Goal: Task Accomplishment & Management: Use online tool/utility

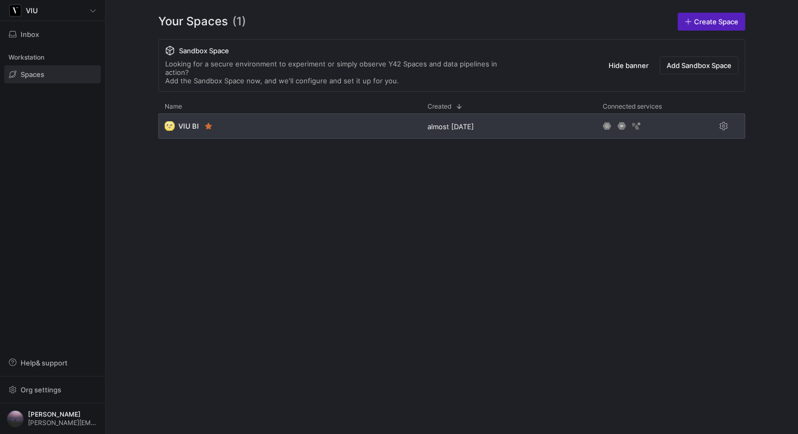
click at [258, 119] on div "🌝 VIU BI" at bounding box center [289, 125] width 263 height 25
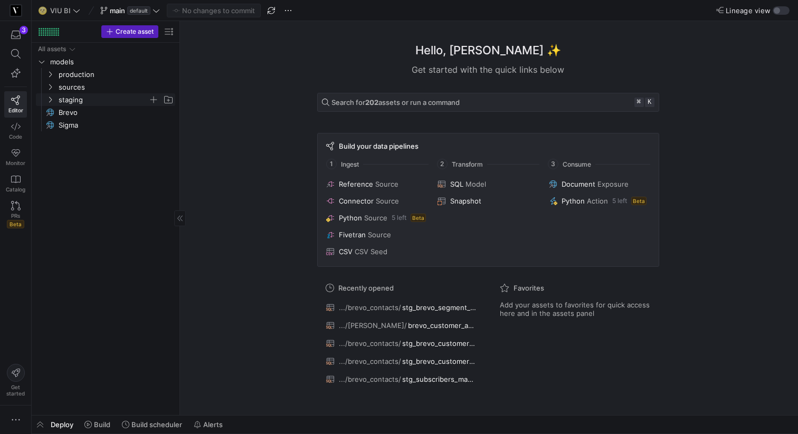
click at [51, 97] on icon "Press SPACE to select this row." at bounding box center [49, 100] width 7 height 6
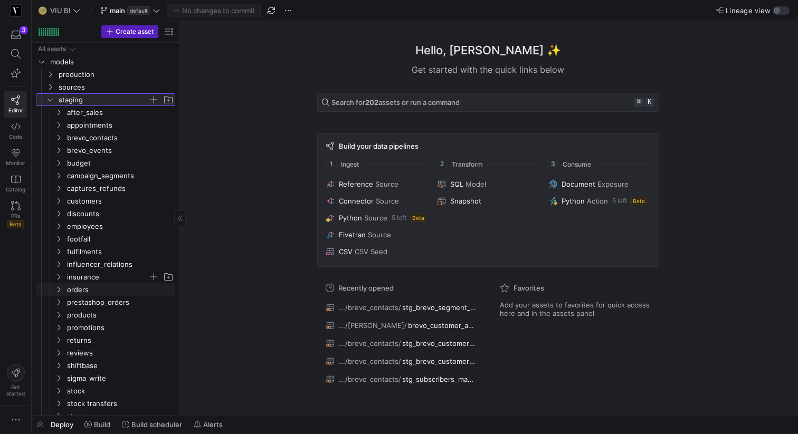
scroll to position [58, 0]
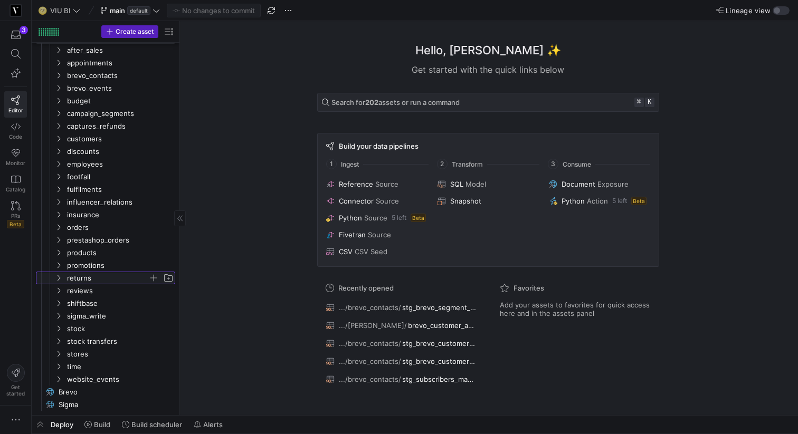
click at [55, 277] on icon "Press SPACE to select this row." at bounding box center [58, 278] width 7 height 6
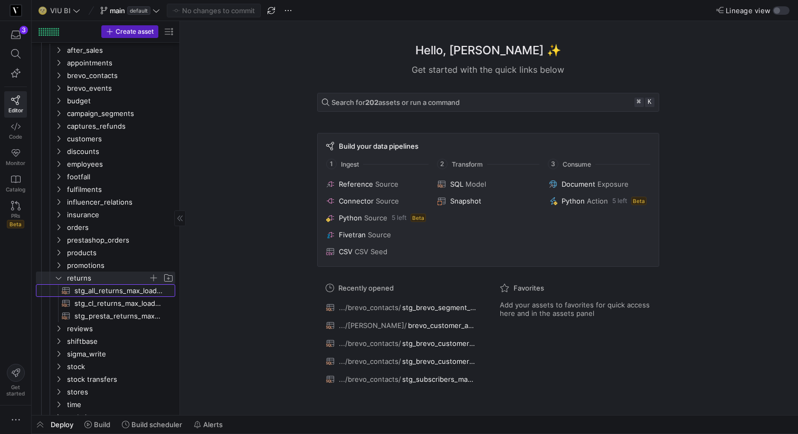
click at [127, 292] on span "stg_all_returns_max_loaded​​​​​​​​​​" at bounding box center [118, 291] width 89 height 12
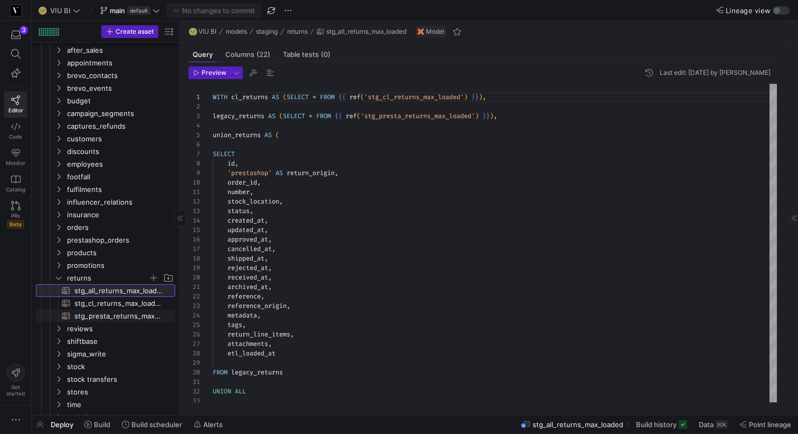
scroll to position [95, 0]
click at [114, 303] on span "stg_cl_returns_max_loaded​​​​​​​​​​" at bounding box center [118, 304] width 89 height 12
type textarea "WITH source AS (SELECT * FROM {{ source('commercelayer', 'commercelayer_returns…"
